Goal: Entertainment & Leisure: Consume media (video, audio)

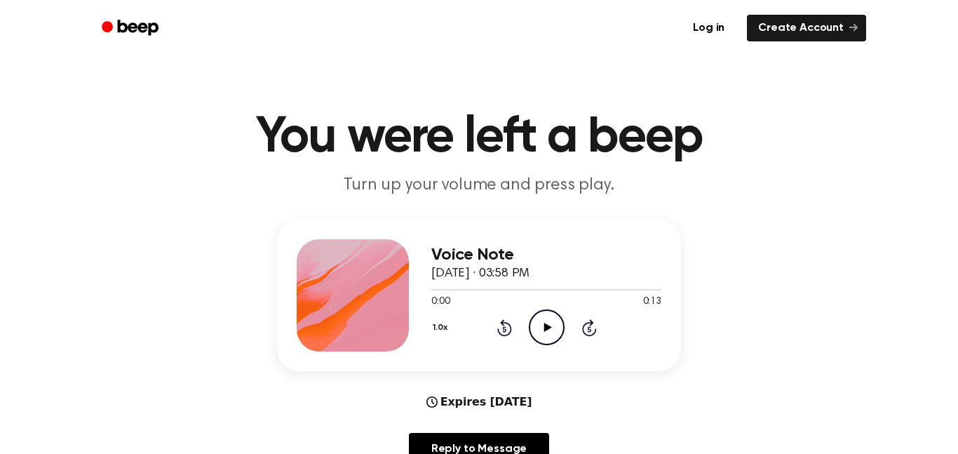
click at [553, 316] on icon "Play Audio" at bounding box center [547, 327] width 36 height 36
click at [548, 322] on icon "Pause Audio" at bounding box center [547, 327] width 36 height 36
click at [548, 328] on icon at bounding box center [548, 327] width 8 height 9
click at [501, 325] on icon "Rewind 5 seconds" at bounding box center [504, 327] width 15 height 18
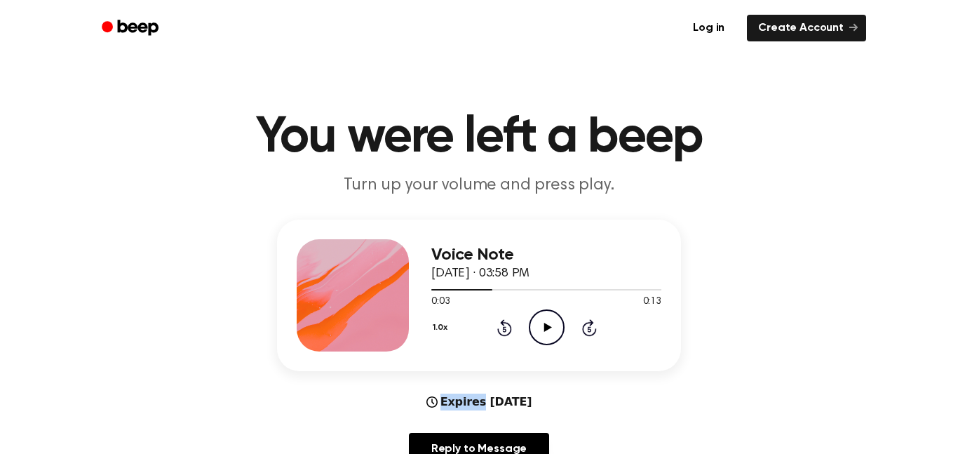
click at [501, 325] on icon "Rewind 5 seconds" at bounding box center [504, 327] width 15 height 18
click at [539, 326] on icon "Play Audio" at bounding box center [547, 327] width 36 height 36
click at [515, 330] on div "1.0x Rewind 5 seconds Pause Audio Skip 5 seconds" at bounding box center [546, 327] width 230 height 36
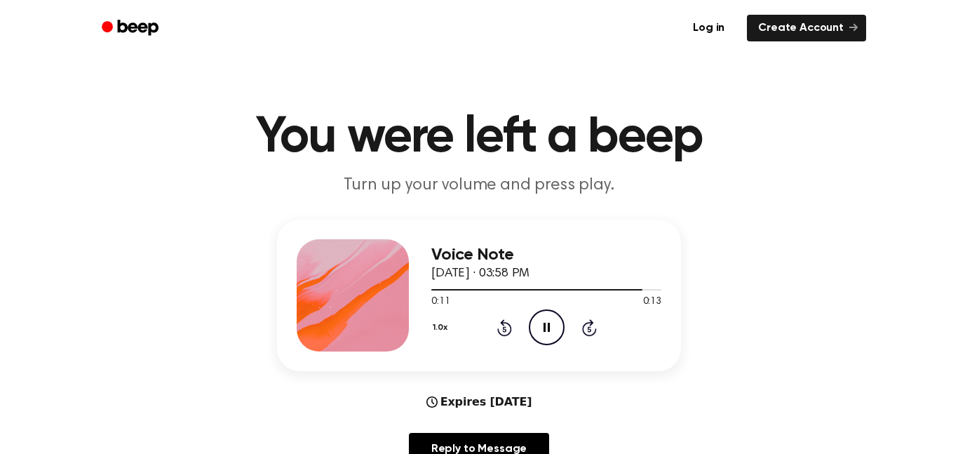
click at [515, 330] on div "1.0x Rewind 5 seconds Pause Audio Skip 5 seconds" at bounding box center [546, 327] width 230 height 36
click at [501, 329] on icon "Rewind 5 seconds" at bounding box center [504, 327] width 15 height 18
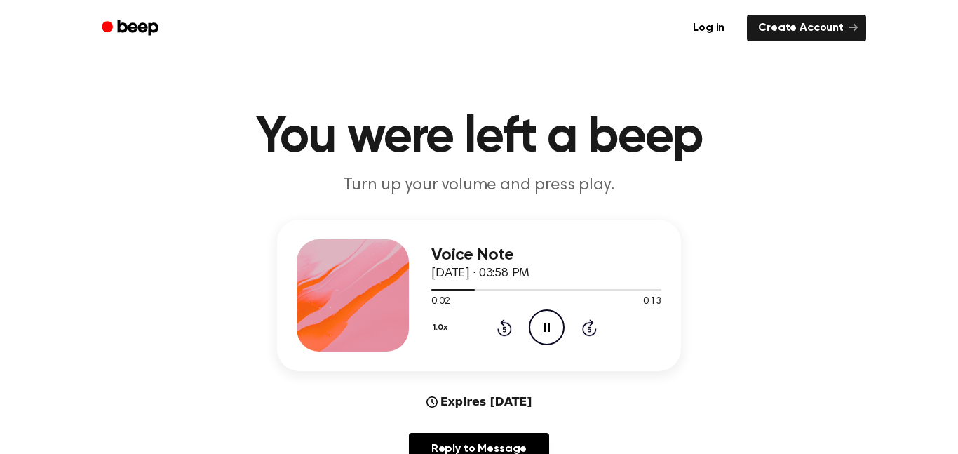
click at [501, 329] on icon "Rewind 5 seconds" at bounding box center [504, 327] width 15 height 18
click at [435, 325] on button "1.0x" at bounding box center [441, 328] width 21 height 24
click at [457, 440] on span "1.2x" at bounding box center [454, 438] width 18 height 15
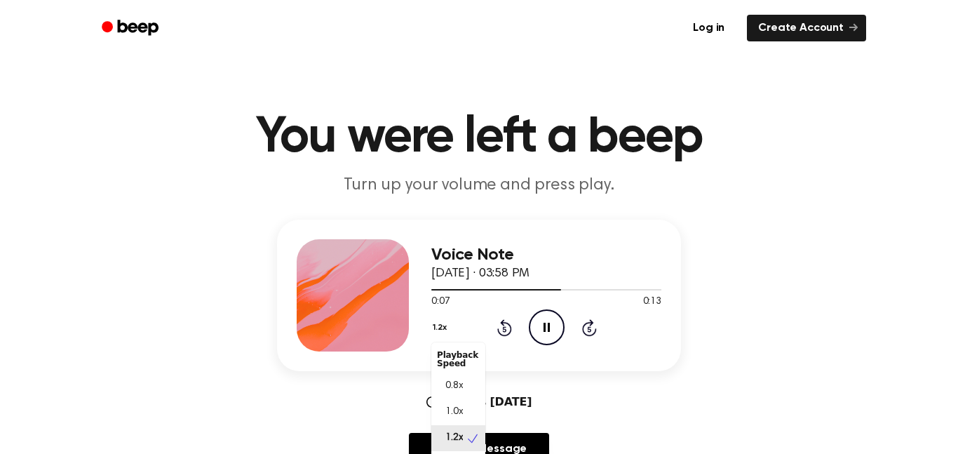
click at [439, 322] on button "1.2x" at bounding box center [441, 328] width 20 height 24
drag, startPoint x: 447, startPoint y: 421, endPoint x: 454, endPoint y: 332, distance: 89.3
click at [454, 332] on div "1.2x Playback Speed 0.8x 1.0x 1.2x 1.5x 2.0x Rewind 5 seconds Pause Audio Skip …" at bounding box center [546, 327] width 230 height 36
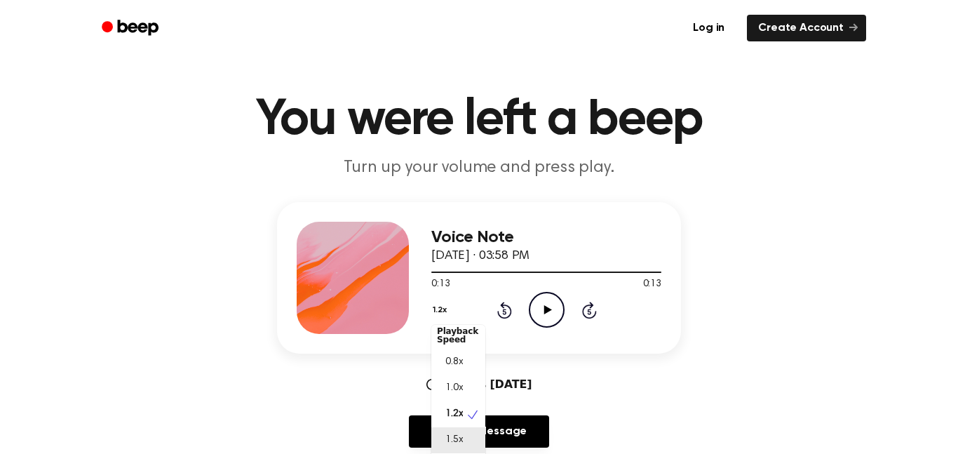
click at [450, 443] on span "1.5x" at bounding box center [454, 440] width 18 height 15
click at [556, 307] on icon "Play Audio" at bounding box center [547, 310] width 36 height 36
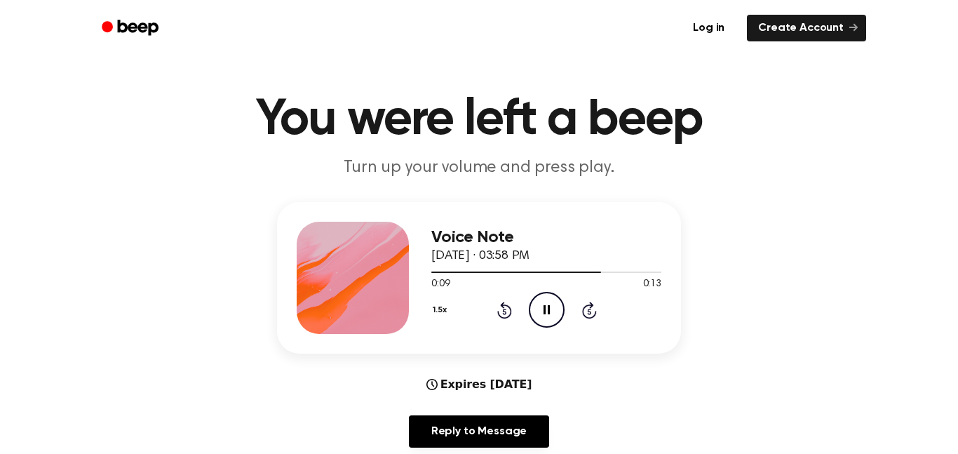
click at [437, 310] on button "1.5x" at bounding box center [441, 310] width 20 height 24
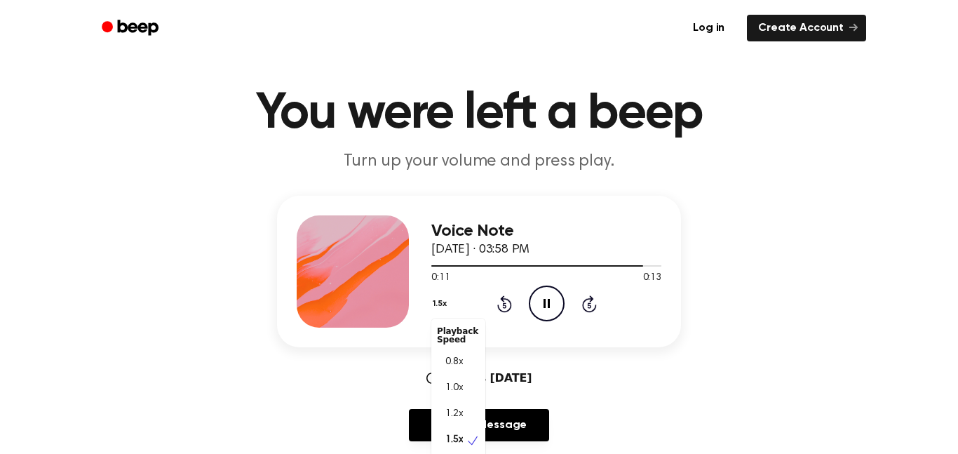
scroll to position [6, 0]
click at [468, 346] on div "0.8x" at bounding box center [458, 356] width 54 height 26
click at [532, 316] on icon "Play Audio" at bounding box center [547, 303] width 36 height 36
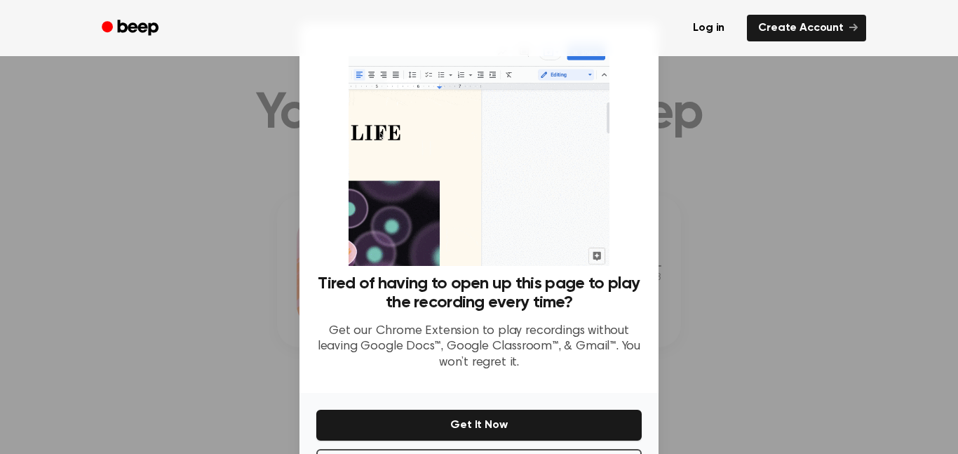
click at [172, 380] on div at bounding box center [479, 227] width 958 height 454
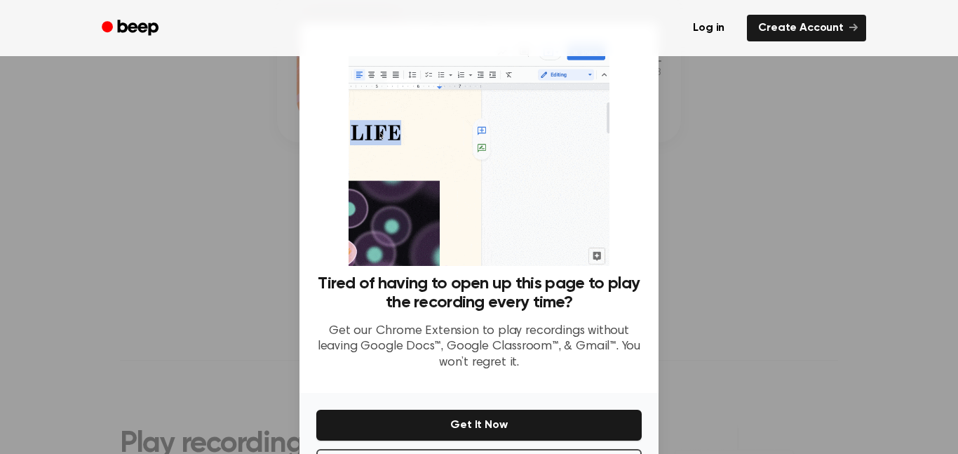
scroll to position [0, 0]
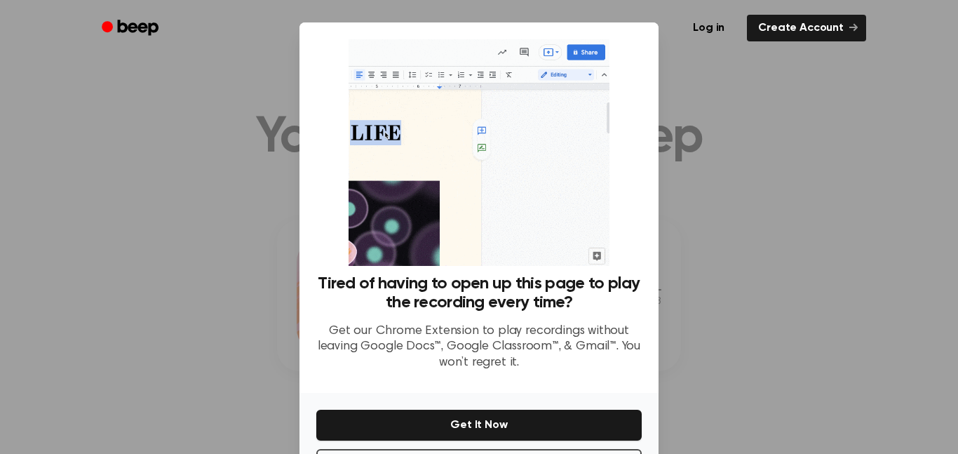
click at [868, 208] on div at bounding box center [479, 227] width 958 height 454
click at [868, 210] on div at bounding box center [479, 227] width 958 height 454
click at [720, 27] on link "Log in" at bounding box center [709, 28] width 60 height 32
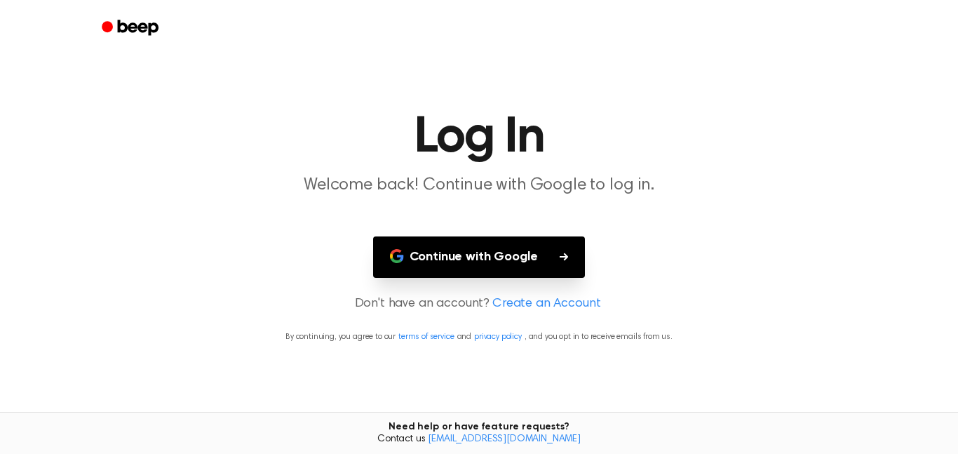
click at [480, 270] on button "Continue with Google" at bounding box center [479, 256] width 212 height 41
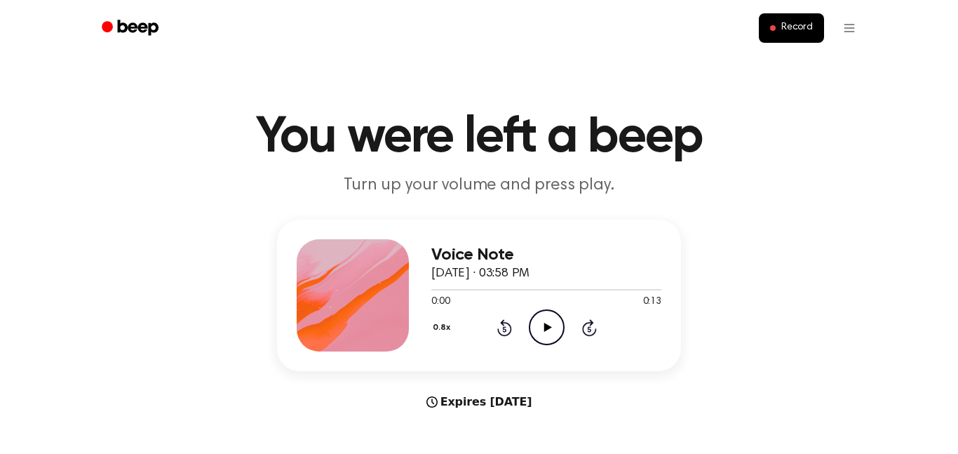
click at [543, 322] on icon "Play Audio" at bounding box center [547, 327] width 36 height 36
click at [438, 324] on button "0.8x" at bounding box center [443, 328] width 24 height 24
click at [465, 412] on div "1.0x" at bounding box center [458, 412] width 54 height 26
